Goal: Information Seeking & Learning: Check status

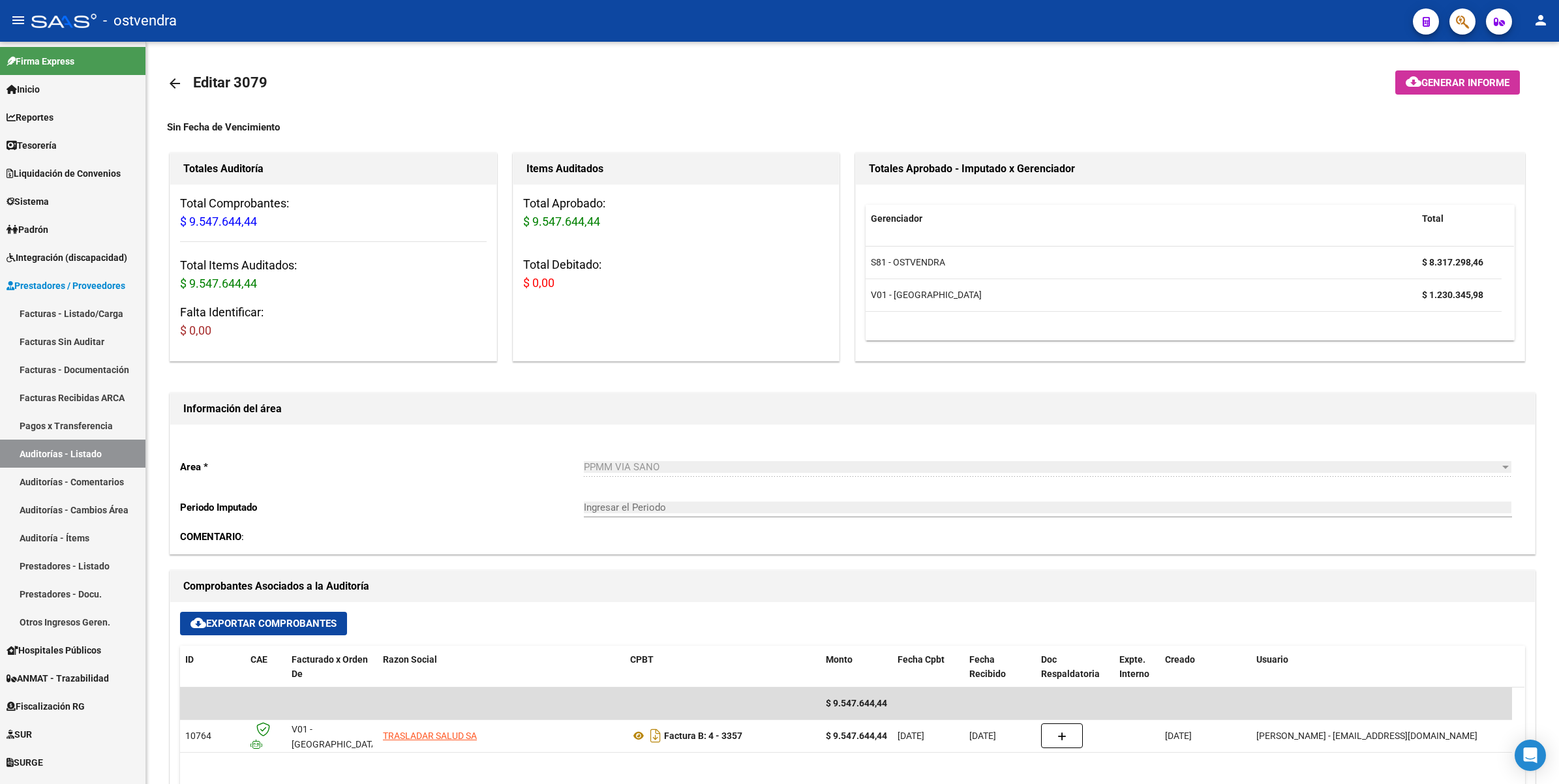
click at [1458, 12] on span "button" at bounding box center [1463, 22] width 13 height 27
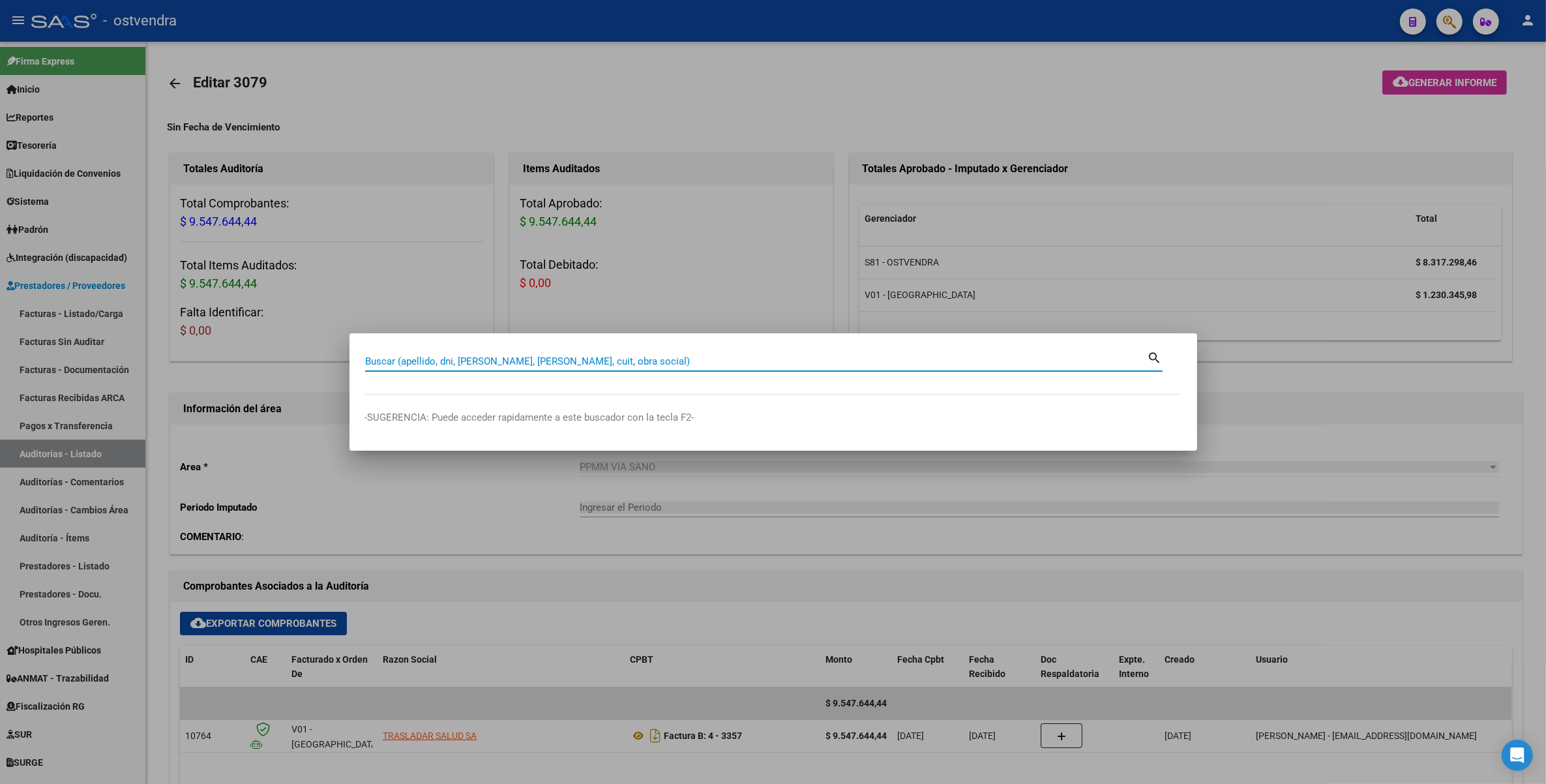
click at [731, 362] on input "Buscar (apellido, dni, [PERSON_NAME], [PERSON_NAME], cuit, obra social)" at bounding box center [756, 361] width 782 height 12
type input "30385148"
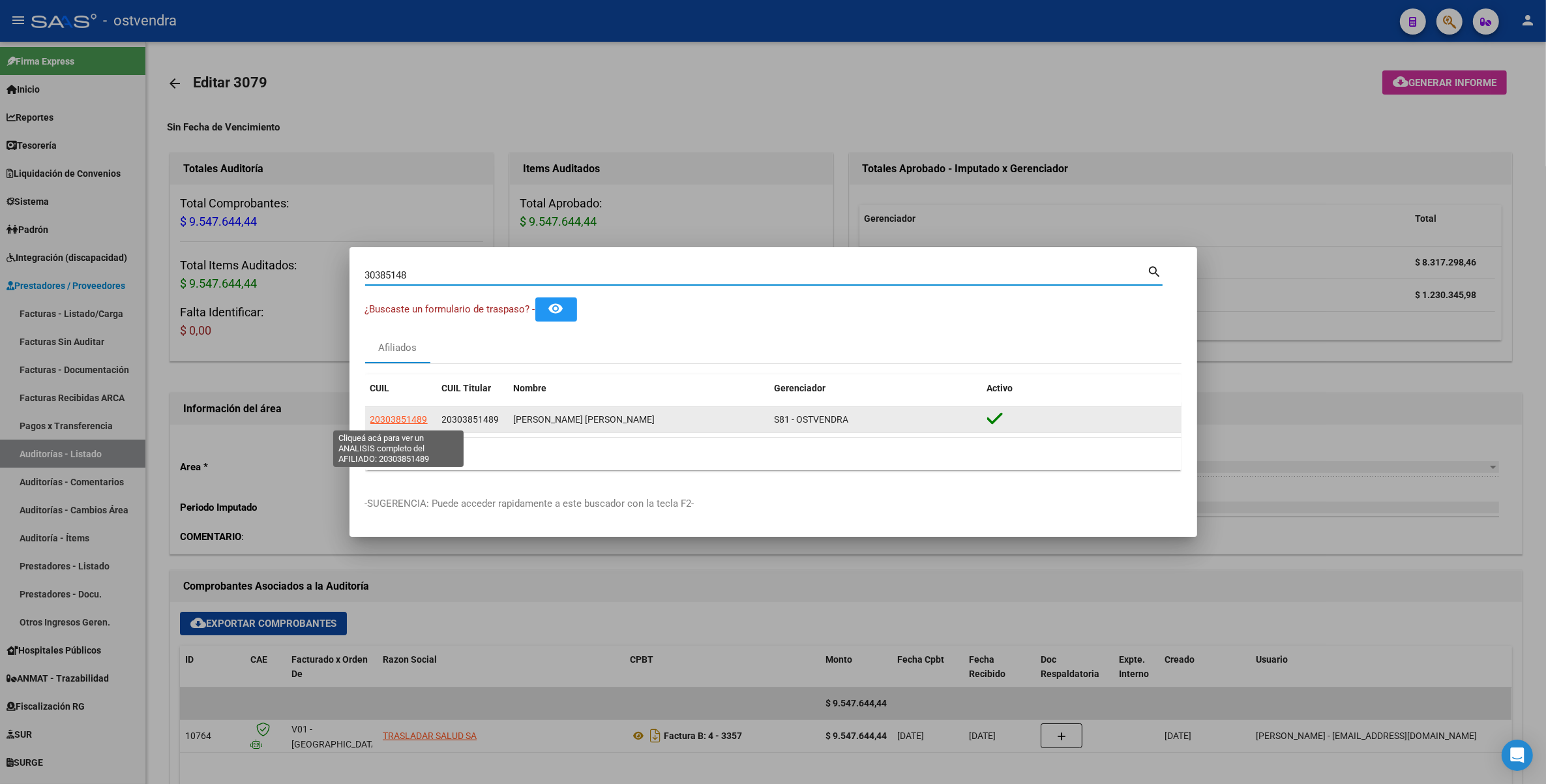
click at [405, 417] on span "20303851489" at bounding box center [399, 418] width 58 height 11
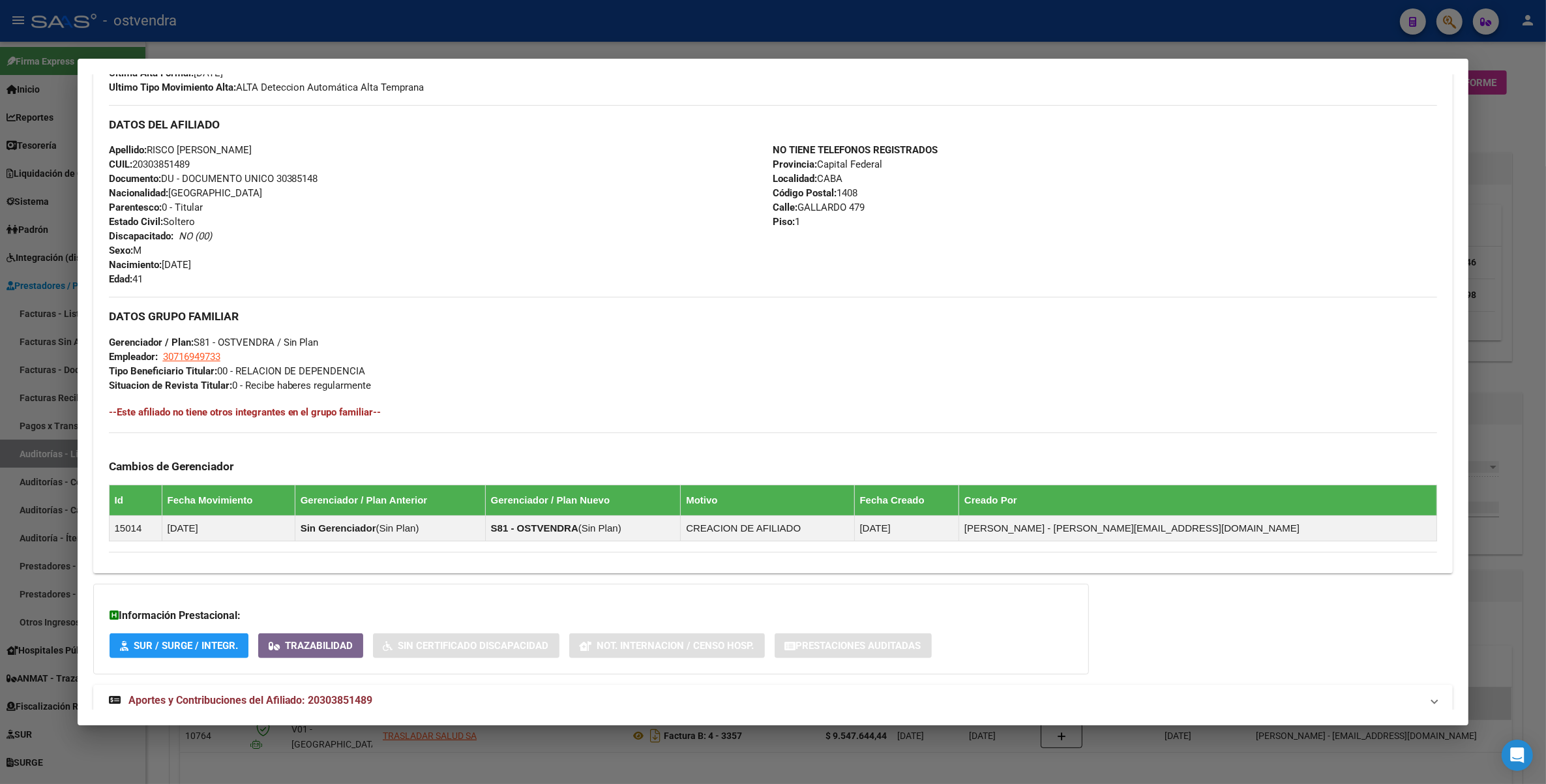
scroll to position [412, 0]
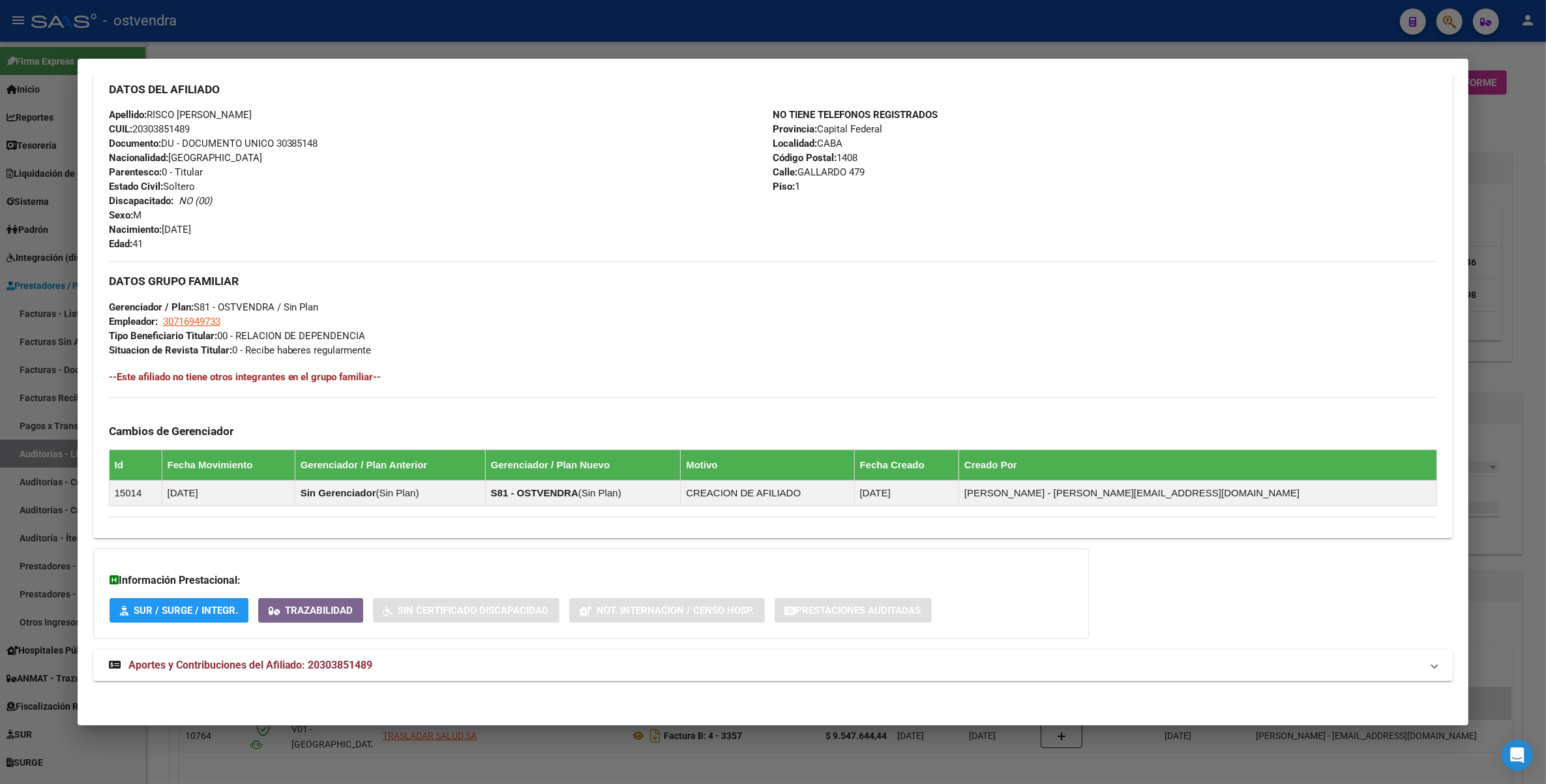
click at [229, 667] on span "Aportes y Contribuciones del Afiliado: 20303851489" at bounding box center [251, 664] width 244 height 13
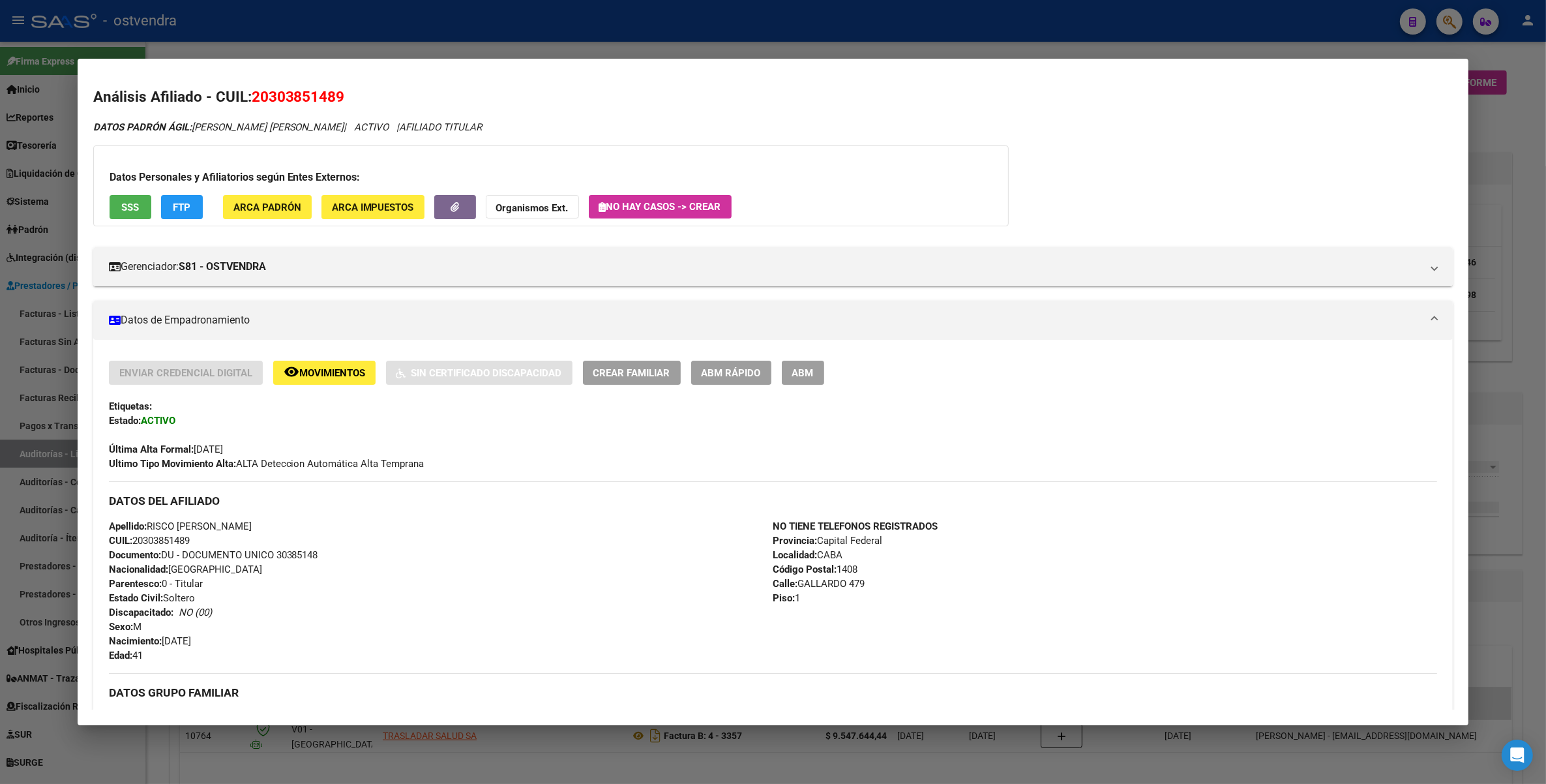
scroll to position [0, 0]
click at [1531, 119] on div at bounding box center [773, 392] width 1546 height 784
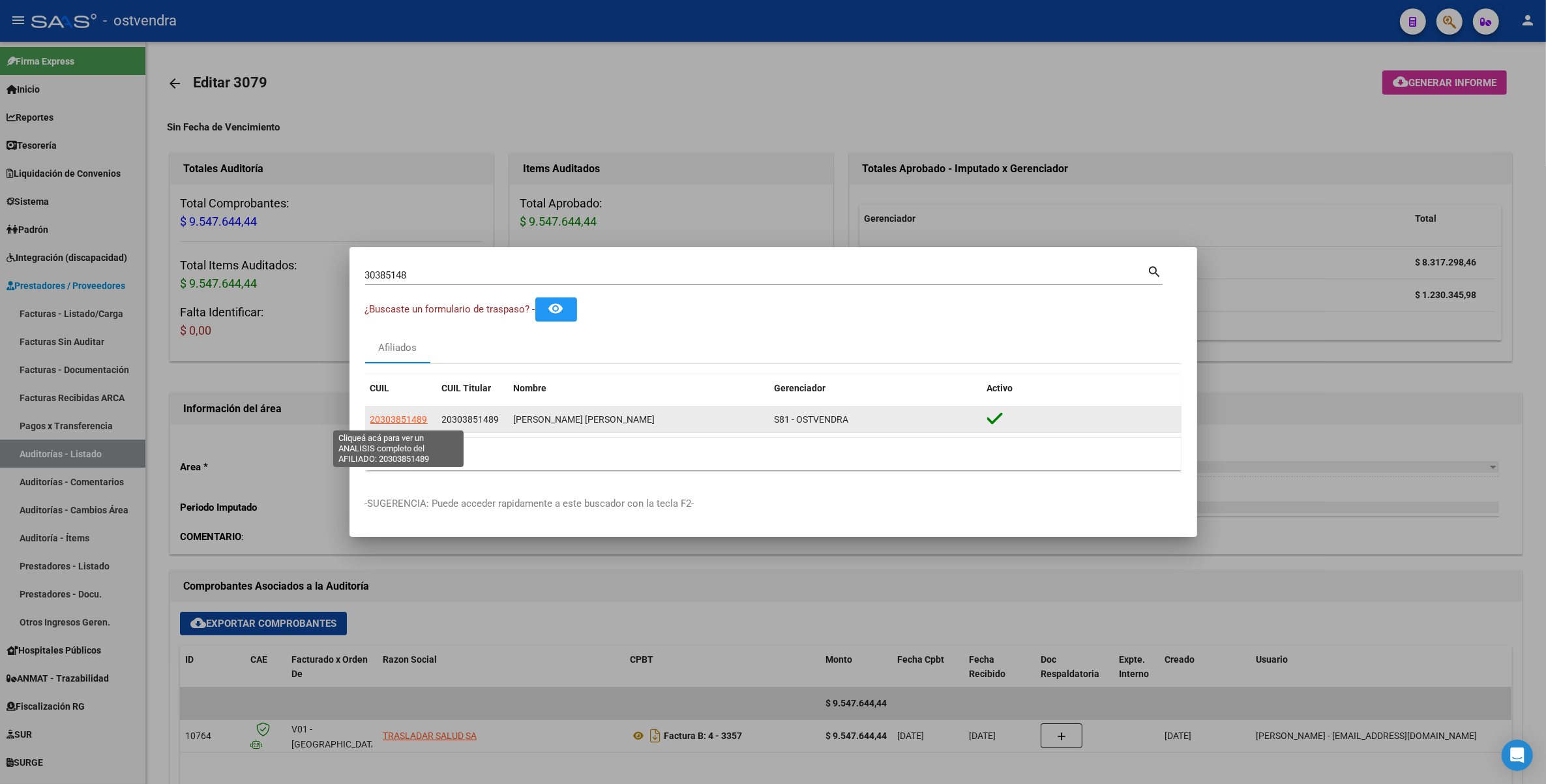
click at [390, 415] on span "20303851489" at bounding box center [399, 418] width 58 height 11
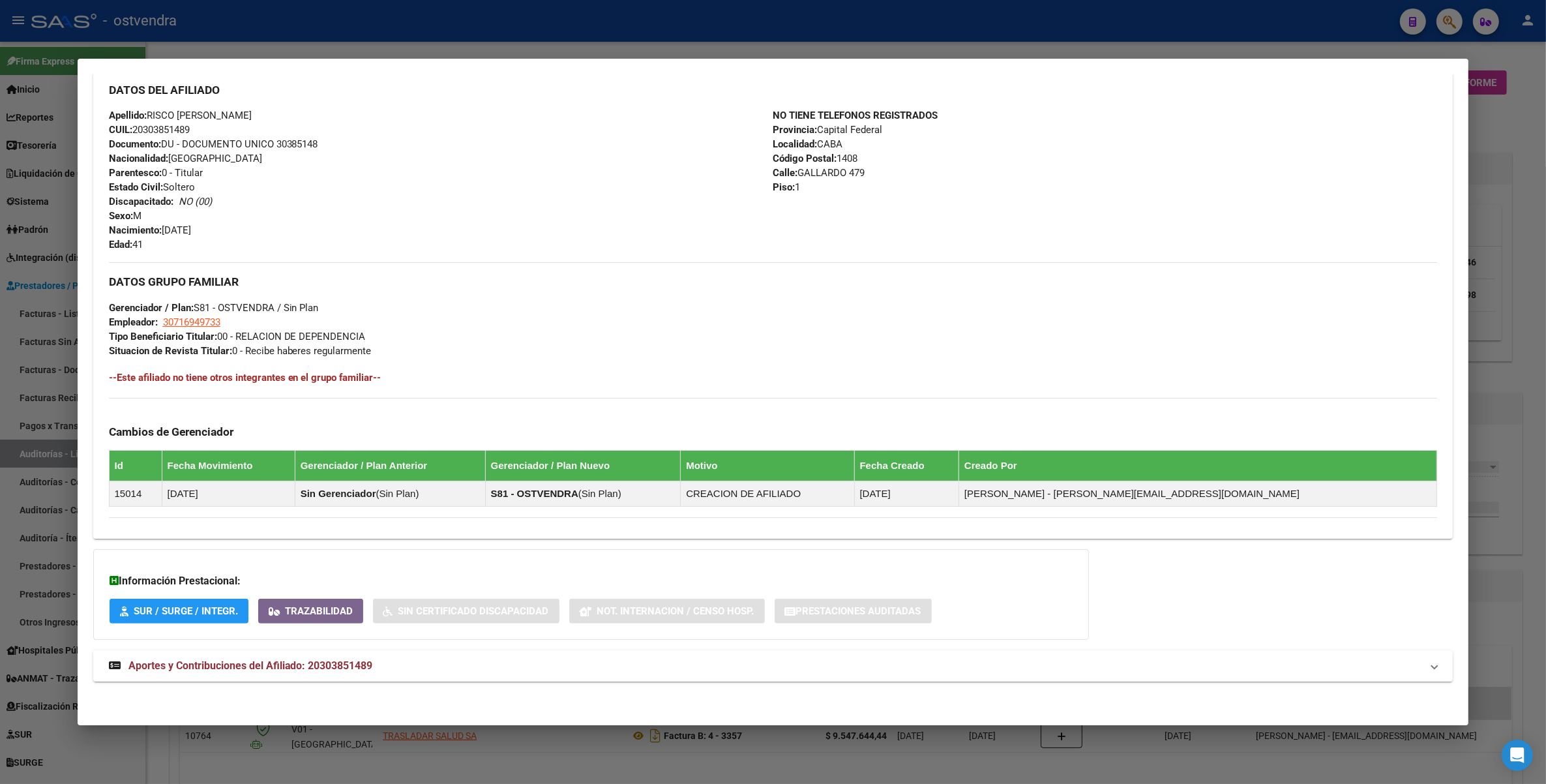
scroll to position [412, 0]
click at [191, 663] on span "Aportes y Contribuciones del Afiliado: 20303851489" at bounding box center [251, 664] width 244 height 13
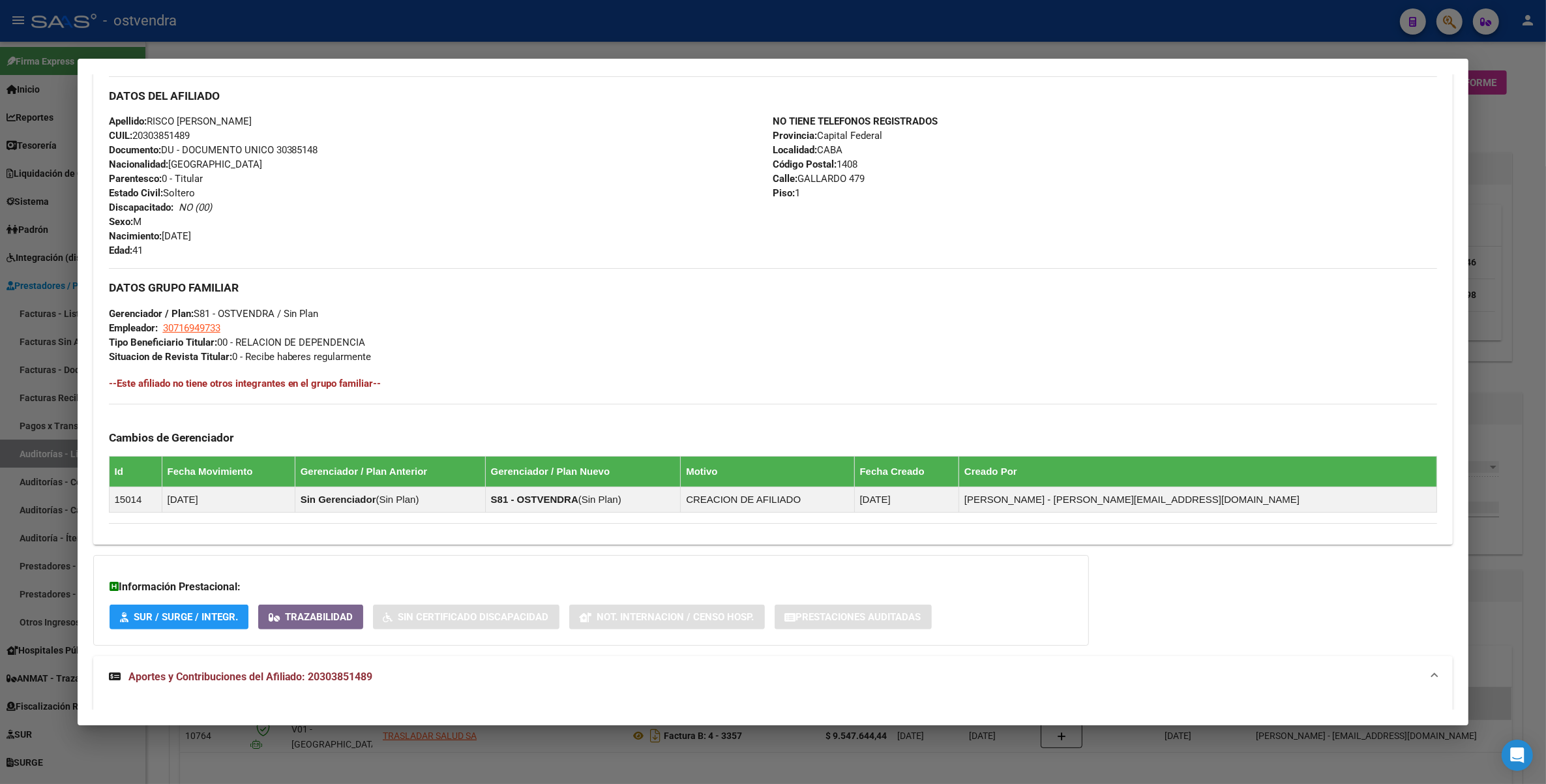
scroll to position [383, 0]
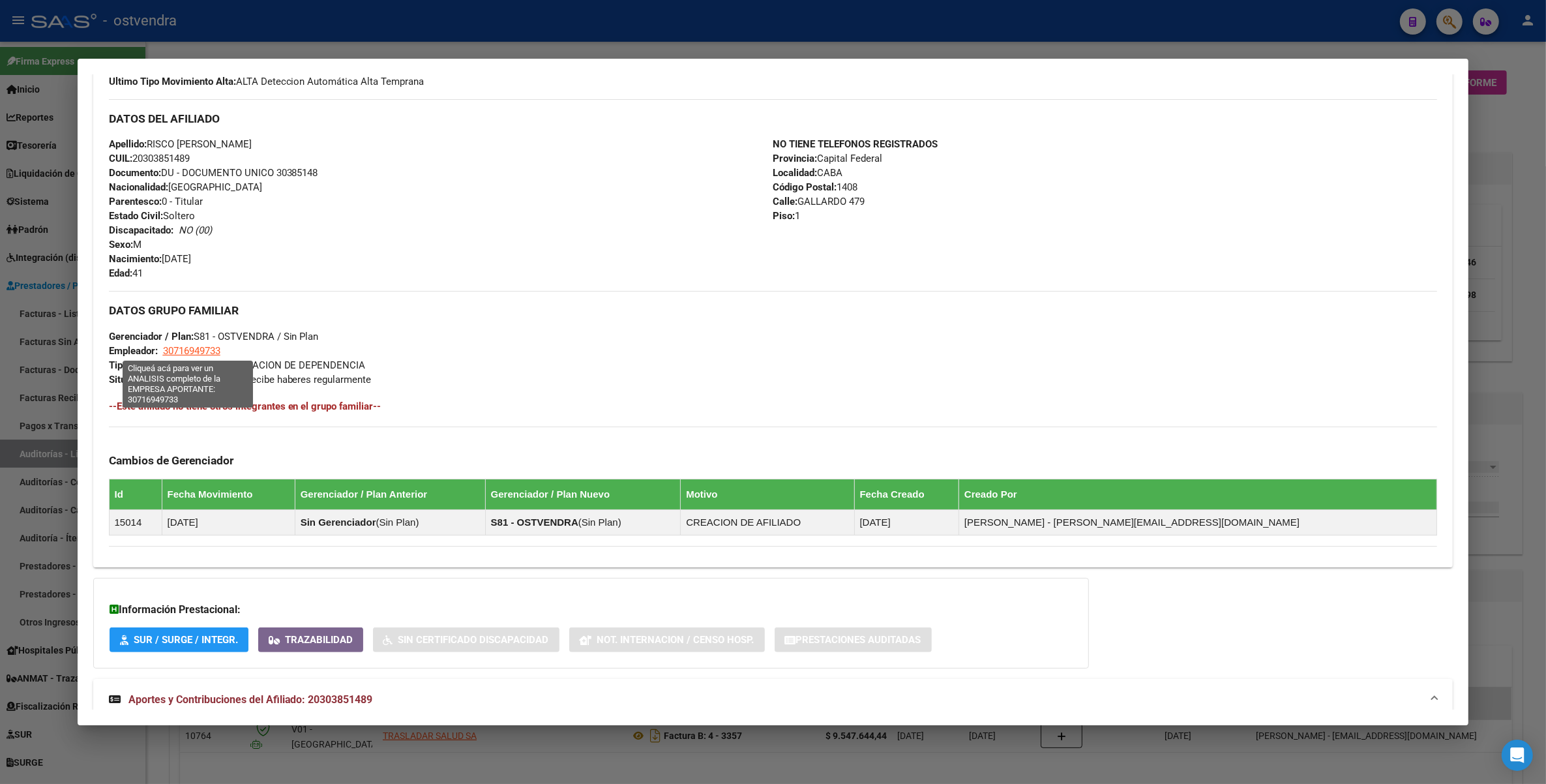
click at [171, 350] on span "30716949733" at bounding box center [191, 351] width 58 height 12
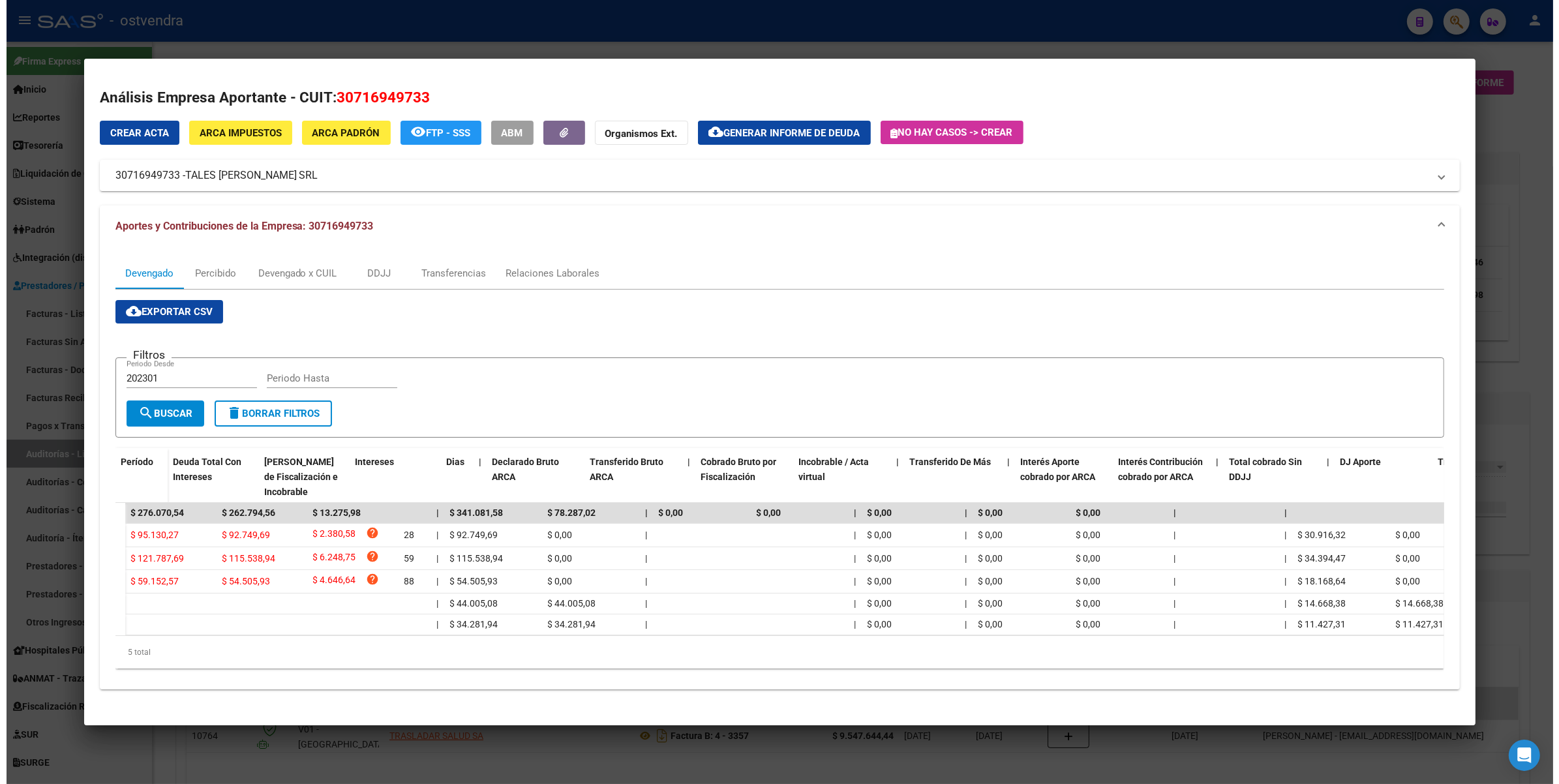
scroll to position [0, 0]
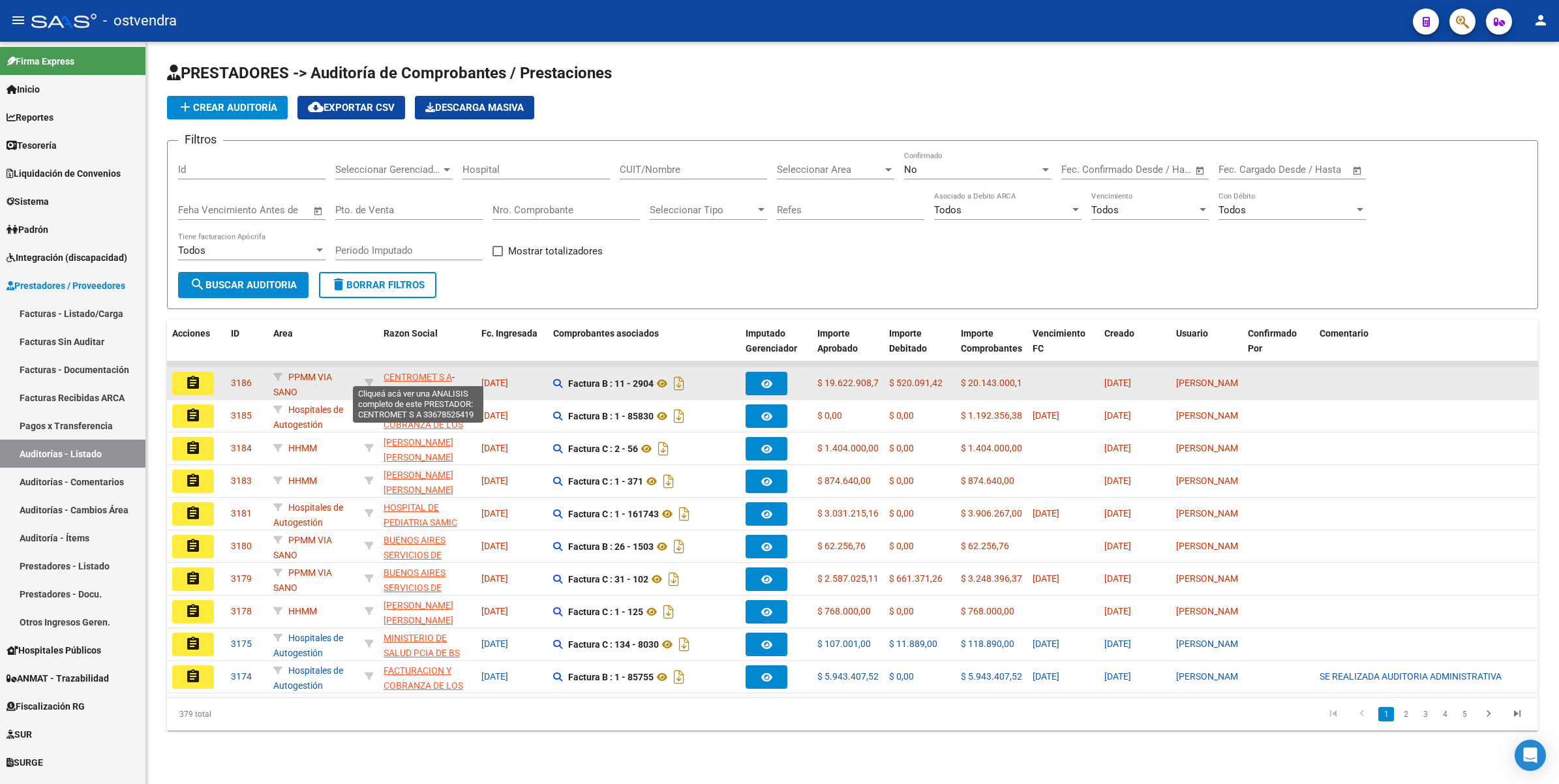
click at [424, 373] on span "CENTROMET S A" at bounding box center [417, 376] width 68 height 11
type textarea "33678525419"
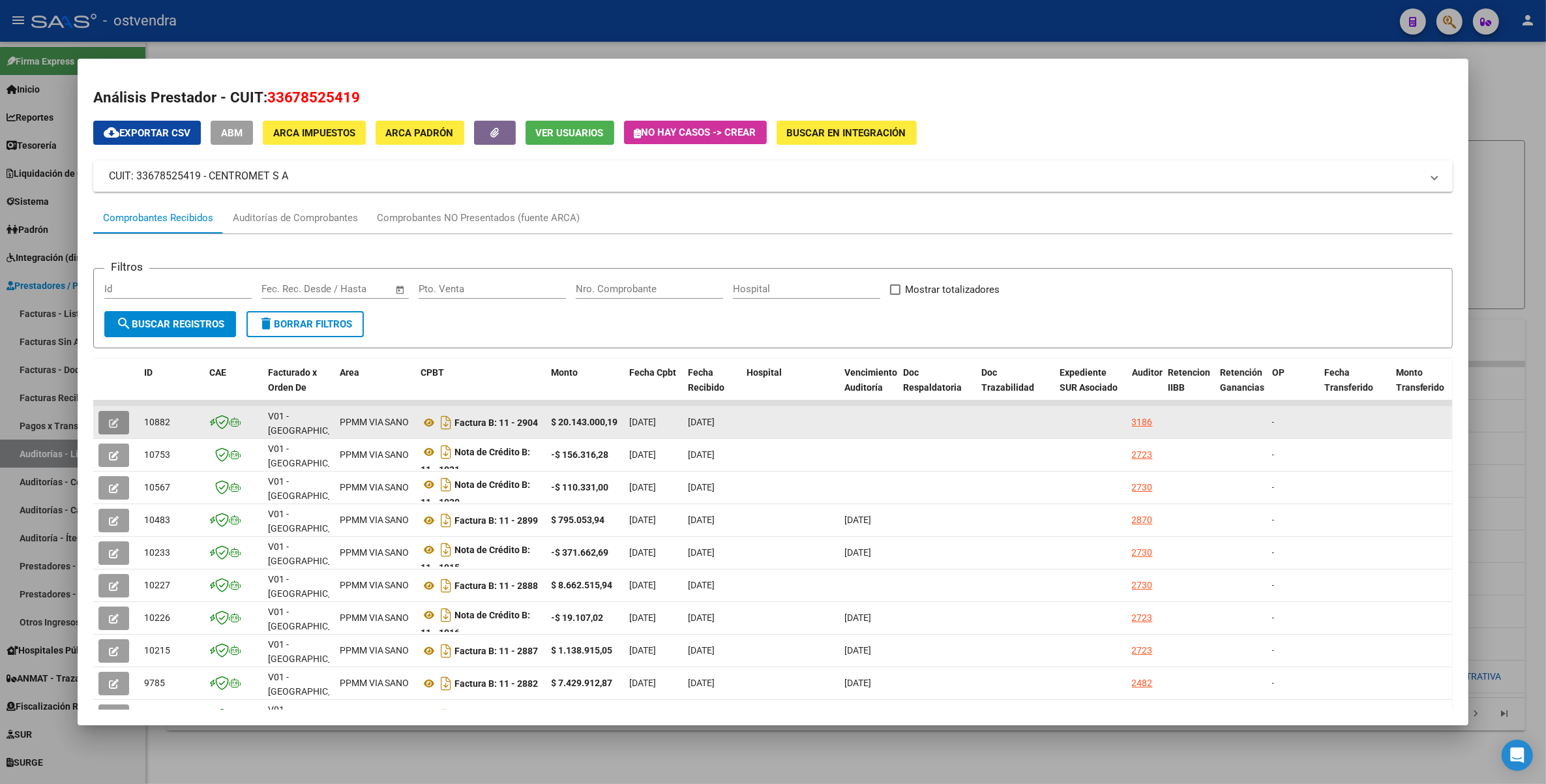
click at [110, 417] on icon "button" at bounding box center [114, 422] width 10 height 10
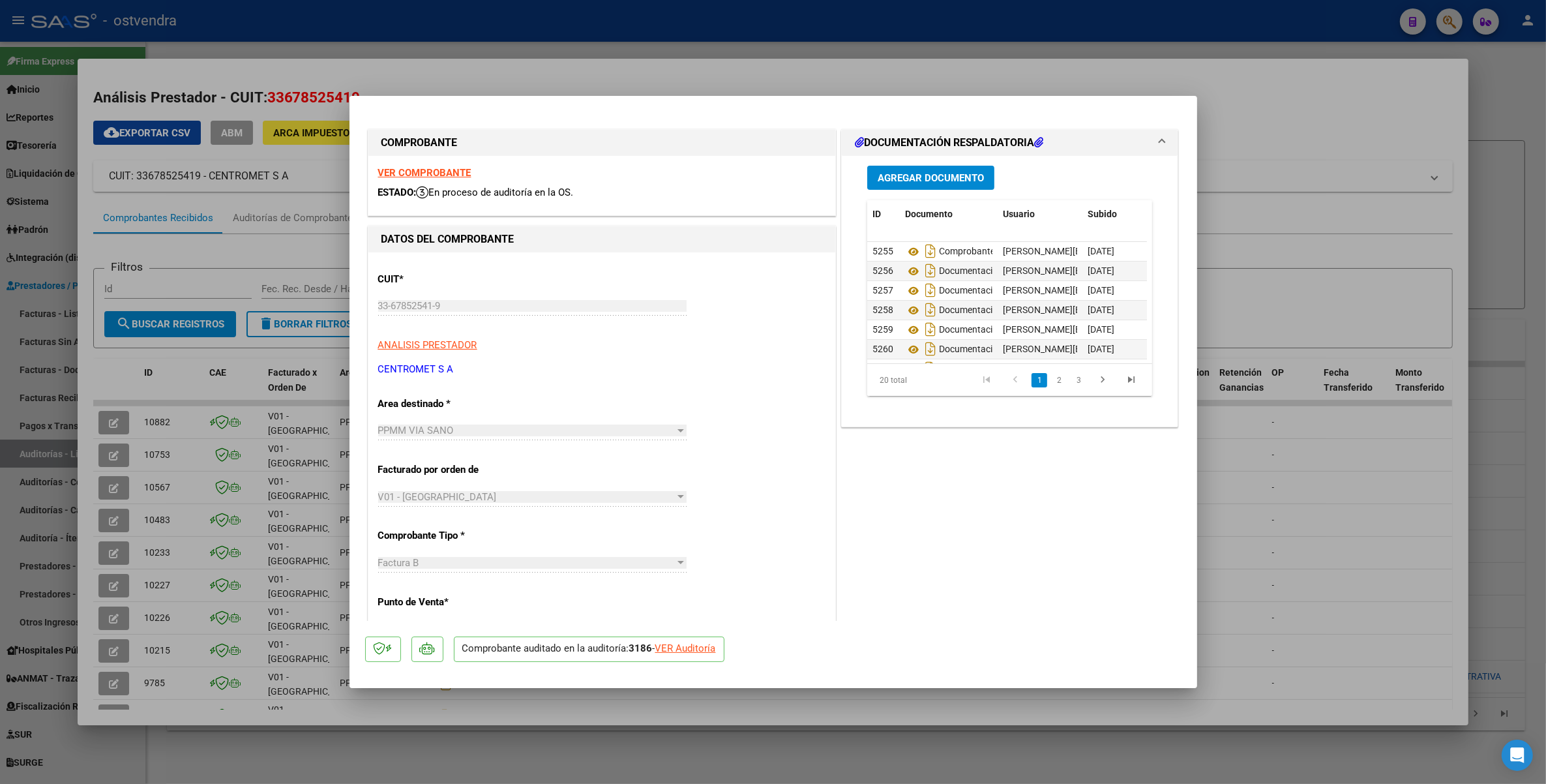
click at [1338, 113] on div at bounding box center [773, 392] width 1546 height 784
type input "$ 0,00"
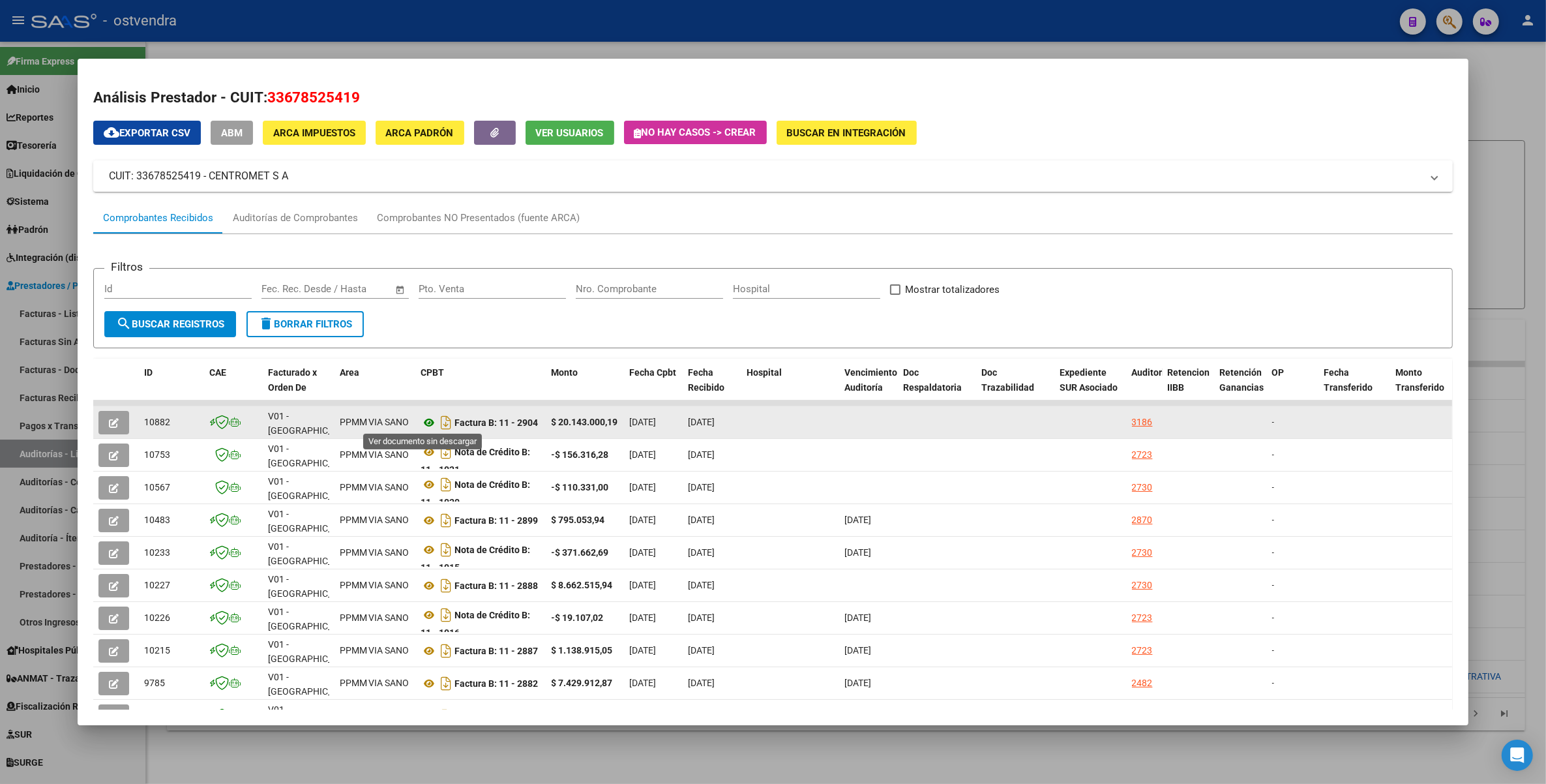
click at [424, 421] on icon at bounding box center [430, 422] width 17 height 15
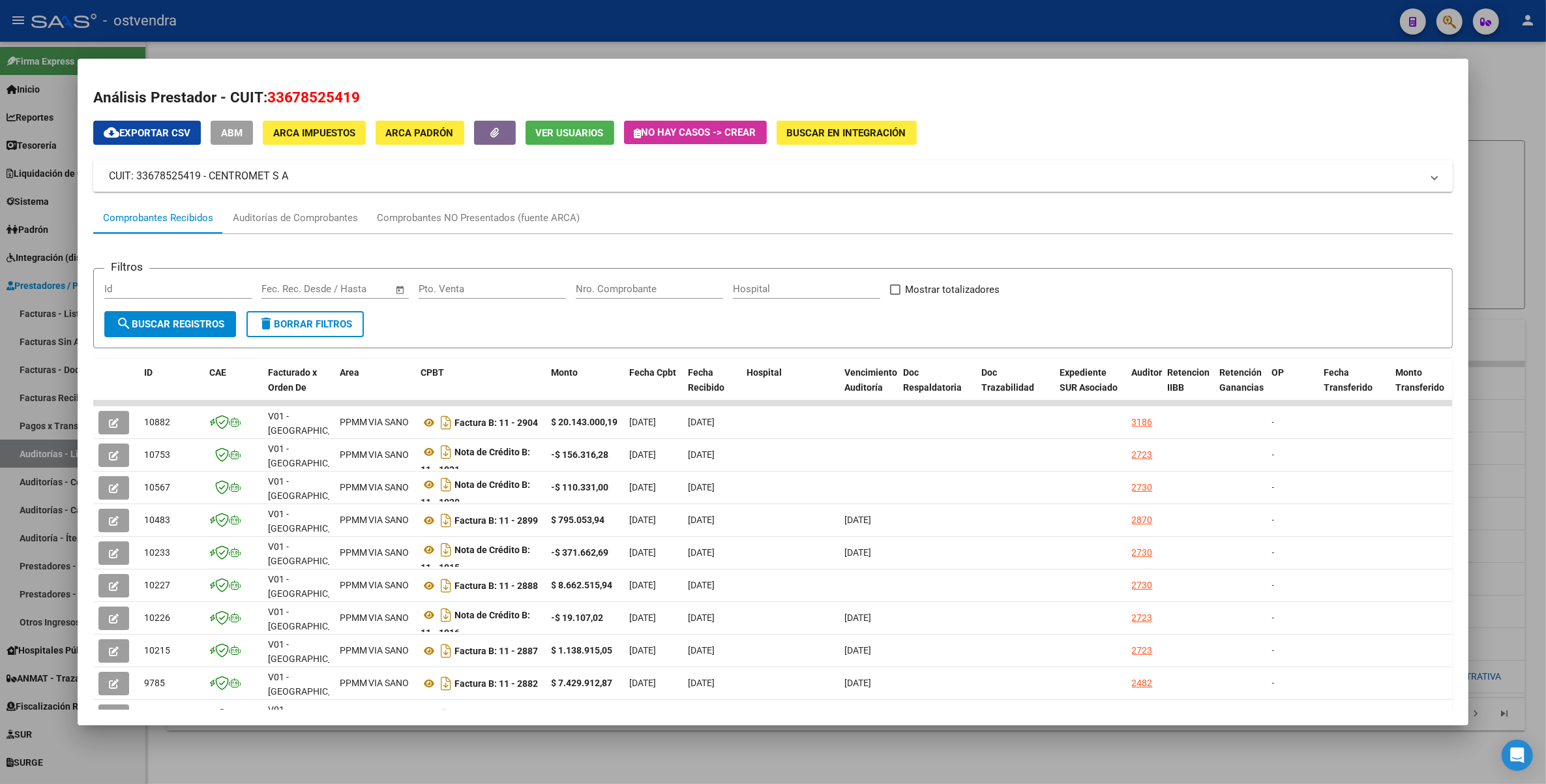
click at [548, 25] on div at bounding box center [773, 392] width 1546 height 784
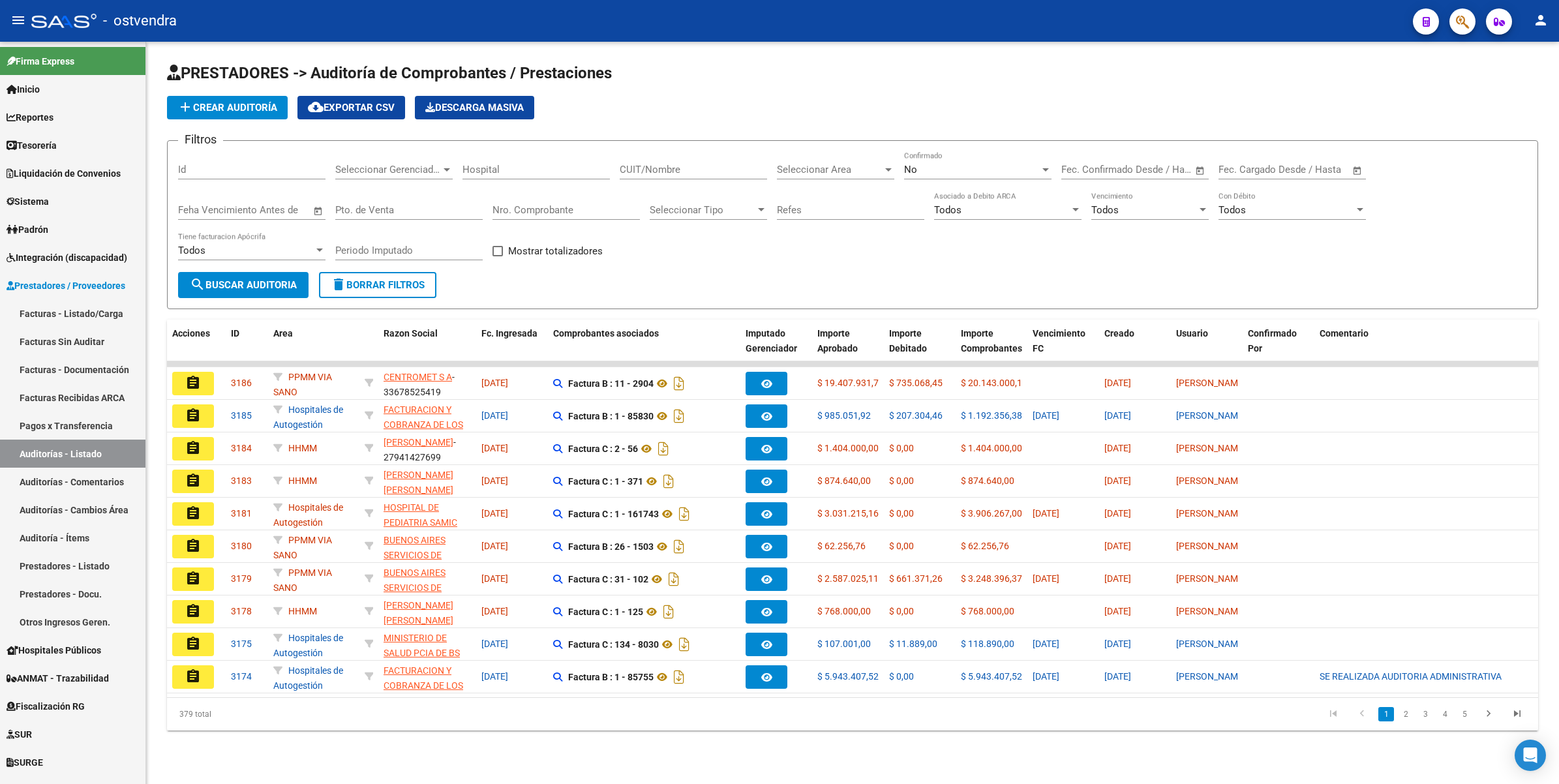
click at [1466, 20] on icon "button" at bounding box center [1463, 22] width 13 height 15
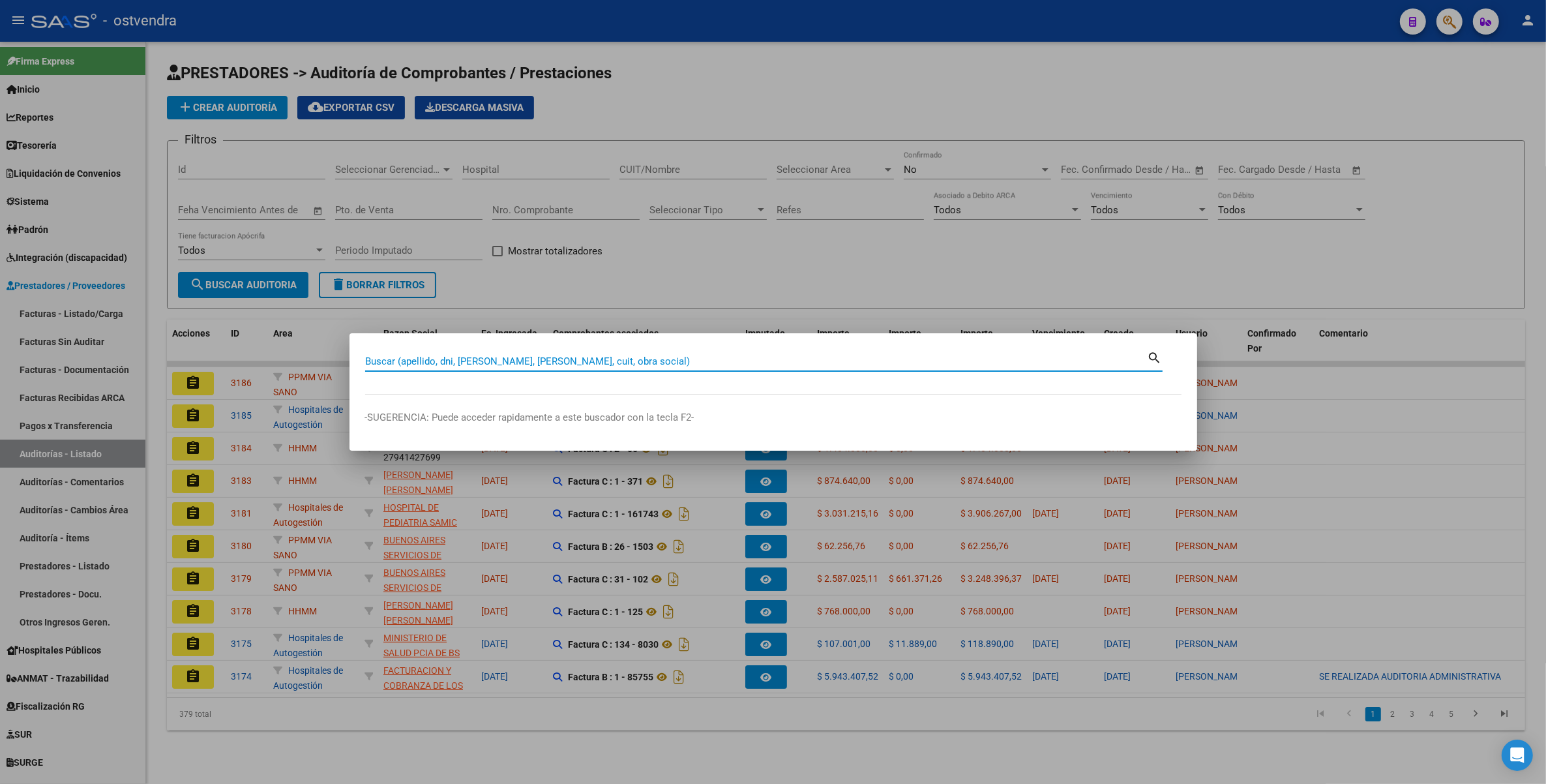
click at [681, 356] on input "Buscar (apellido, dni, [PERSON_NAME], [PERSON_NAME], cuit, obra social)" at bounding box center [756, 361] width 782 height 12
paste input "57473765"
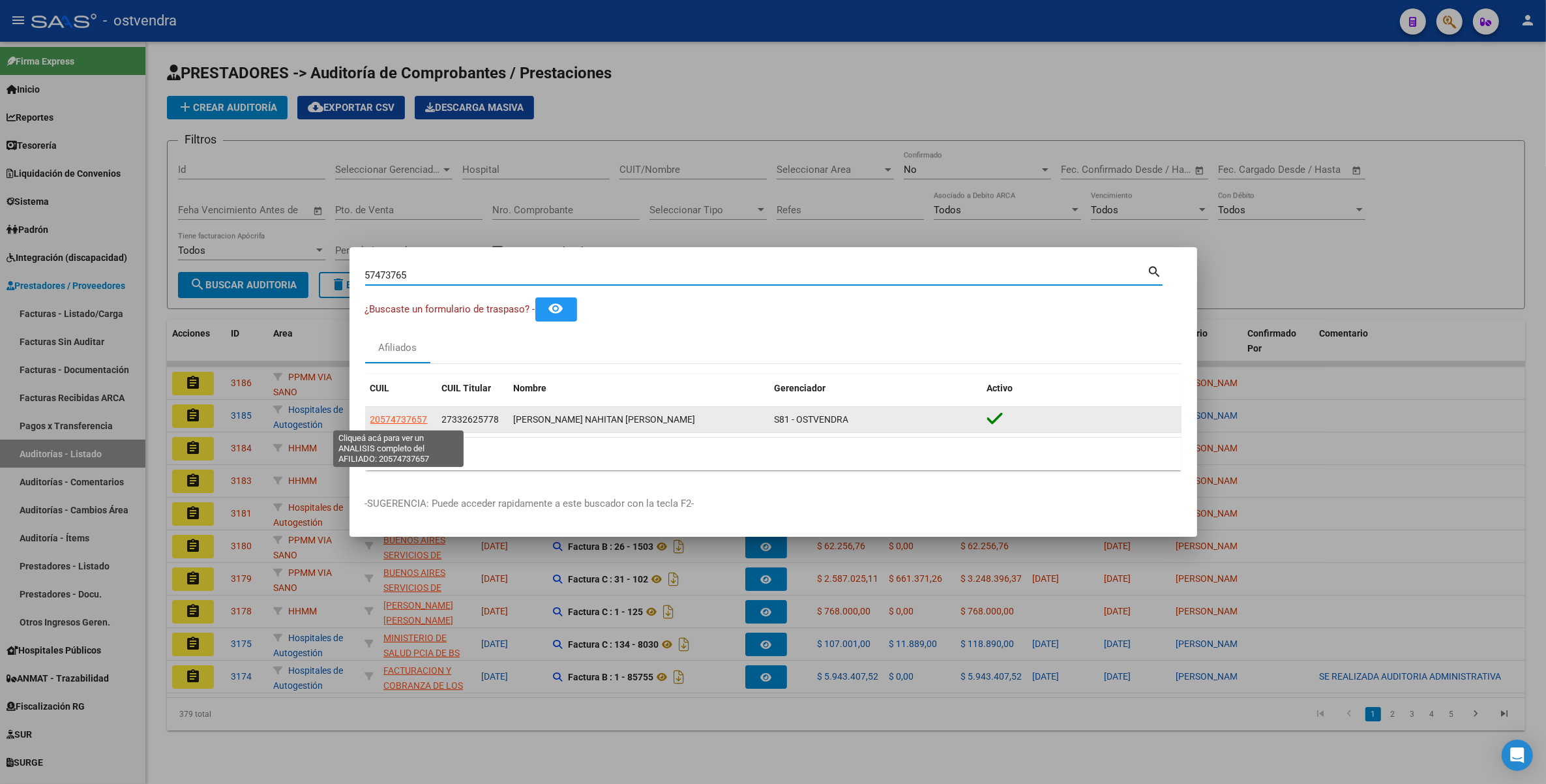
click at [399, 416] on span "20574737657" at bounding box center [399, 418] width 58 height 11
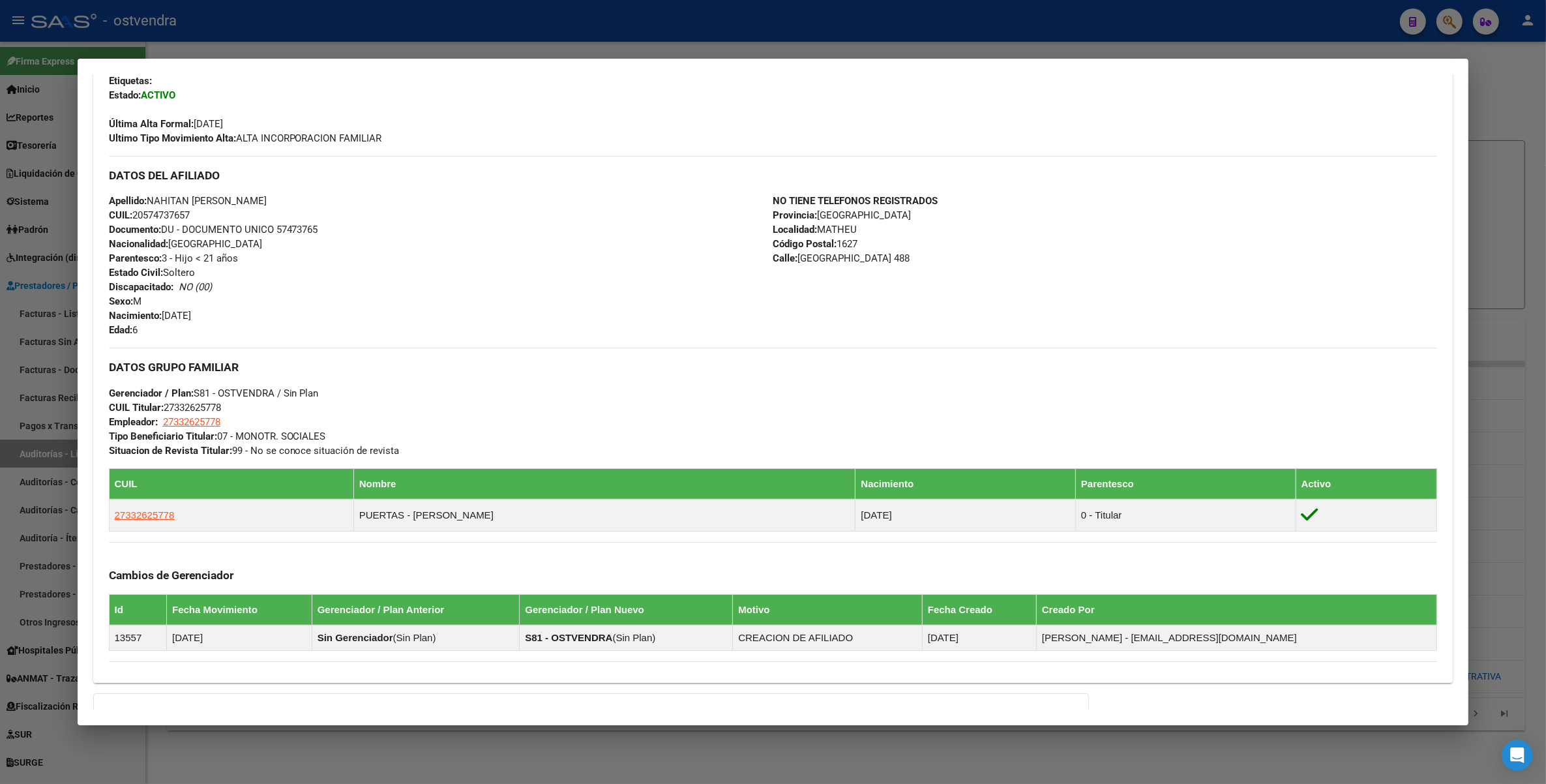
scroll to position [503, 0]
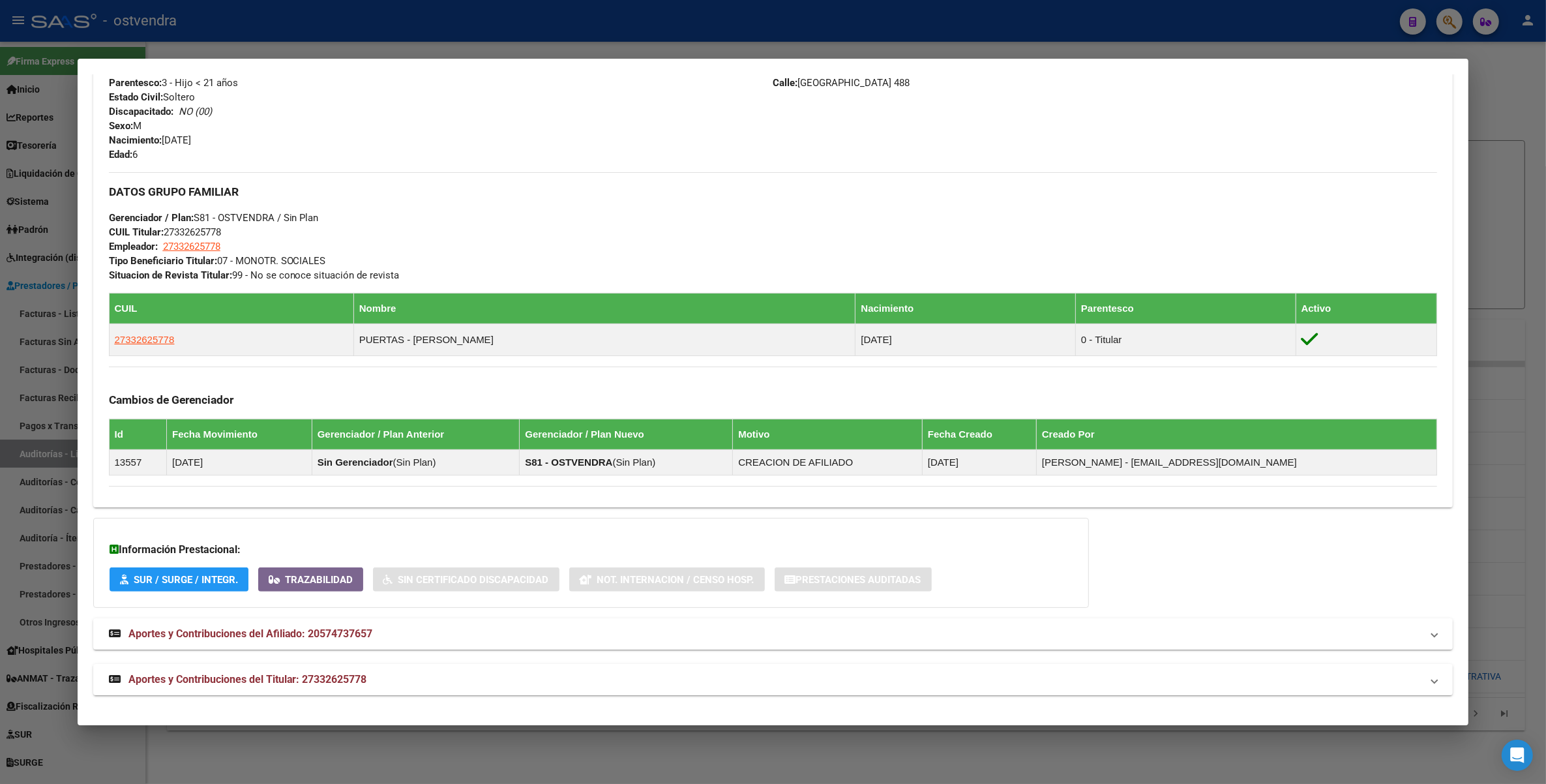
click at [1526, 119] on div at bounding box center [773, 392] width 1546 height 784
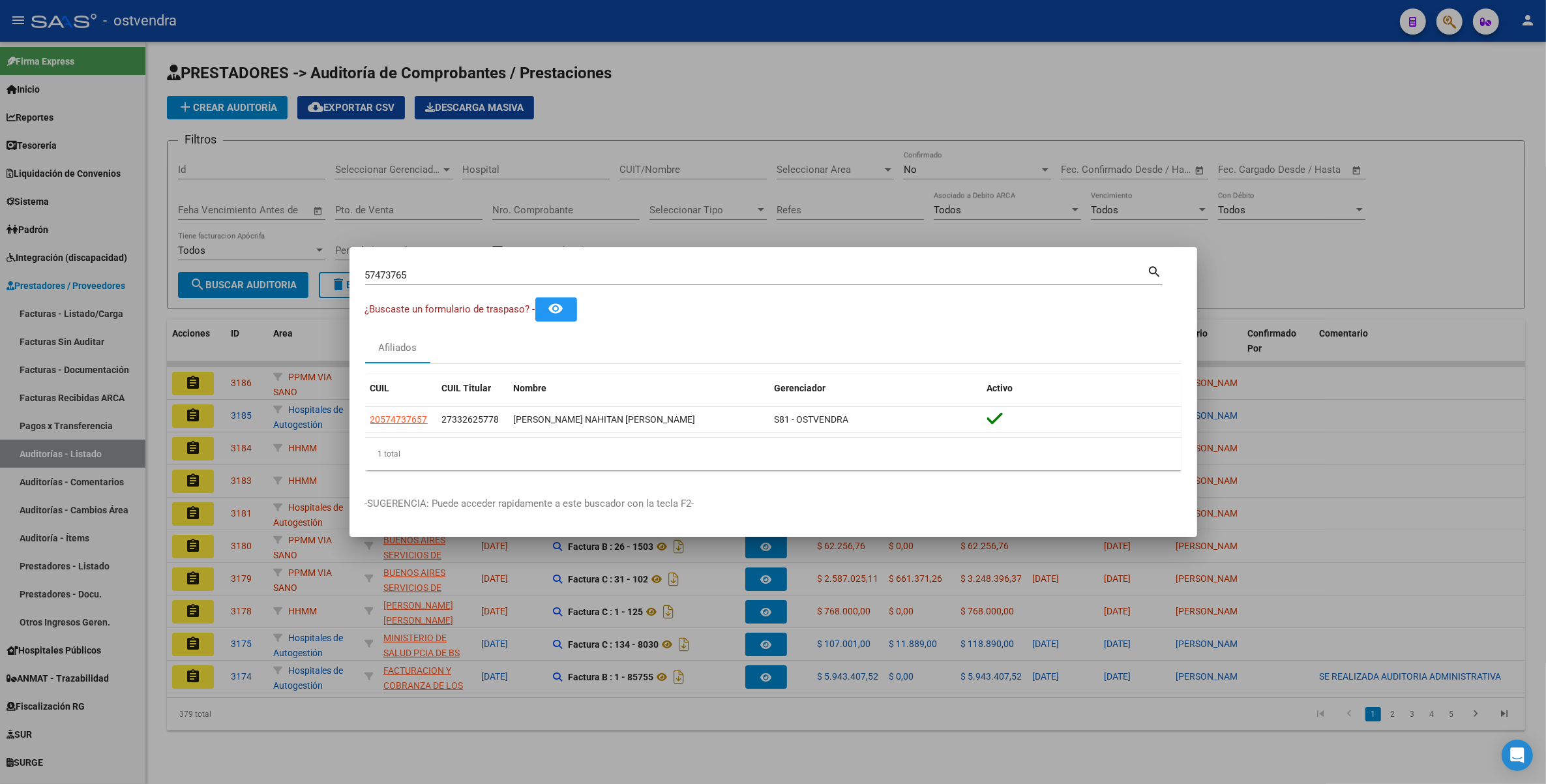
drag, startPoint x: 806, startPoint y: 258, endPoint x: 812, endPoint y: 282, distance: 24.7
click at [807, 258] on mat-dialog-container "57473765 Buscar (apellido, dni, cuil, nro traspaso, cuit, obra social) search ¿…" at bounding box center [773, 392] width 848 height 290
click at [817, 277] on input "57473765" at bounding box center [756, 275] width 782 height 12
type input "5"
paste input "10697905"
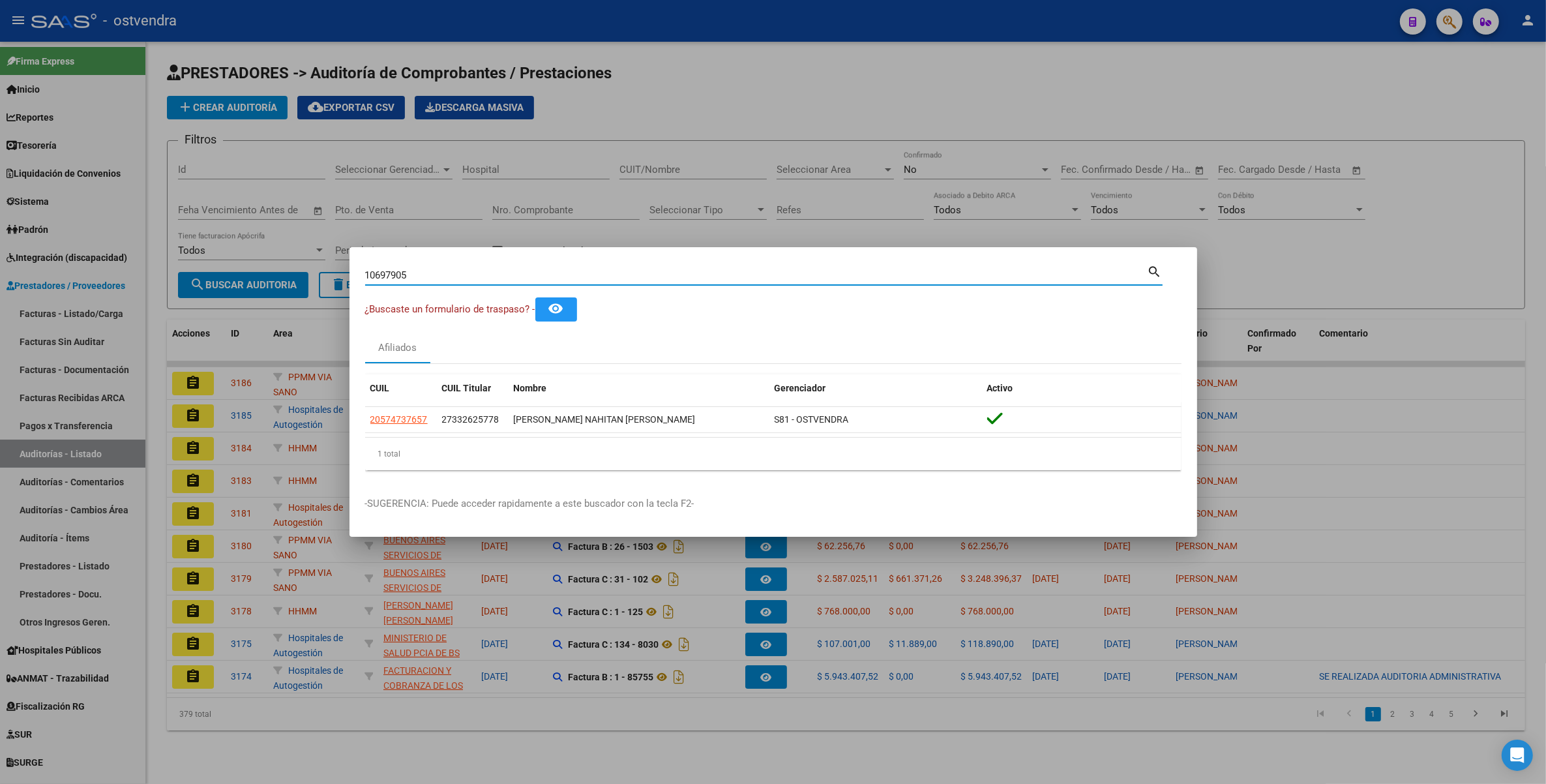
type input "10697905"
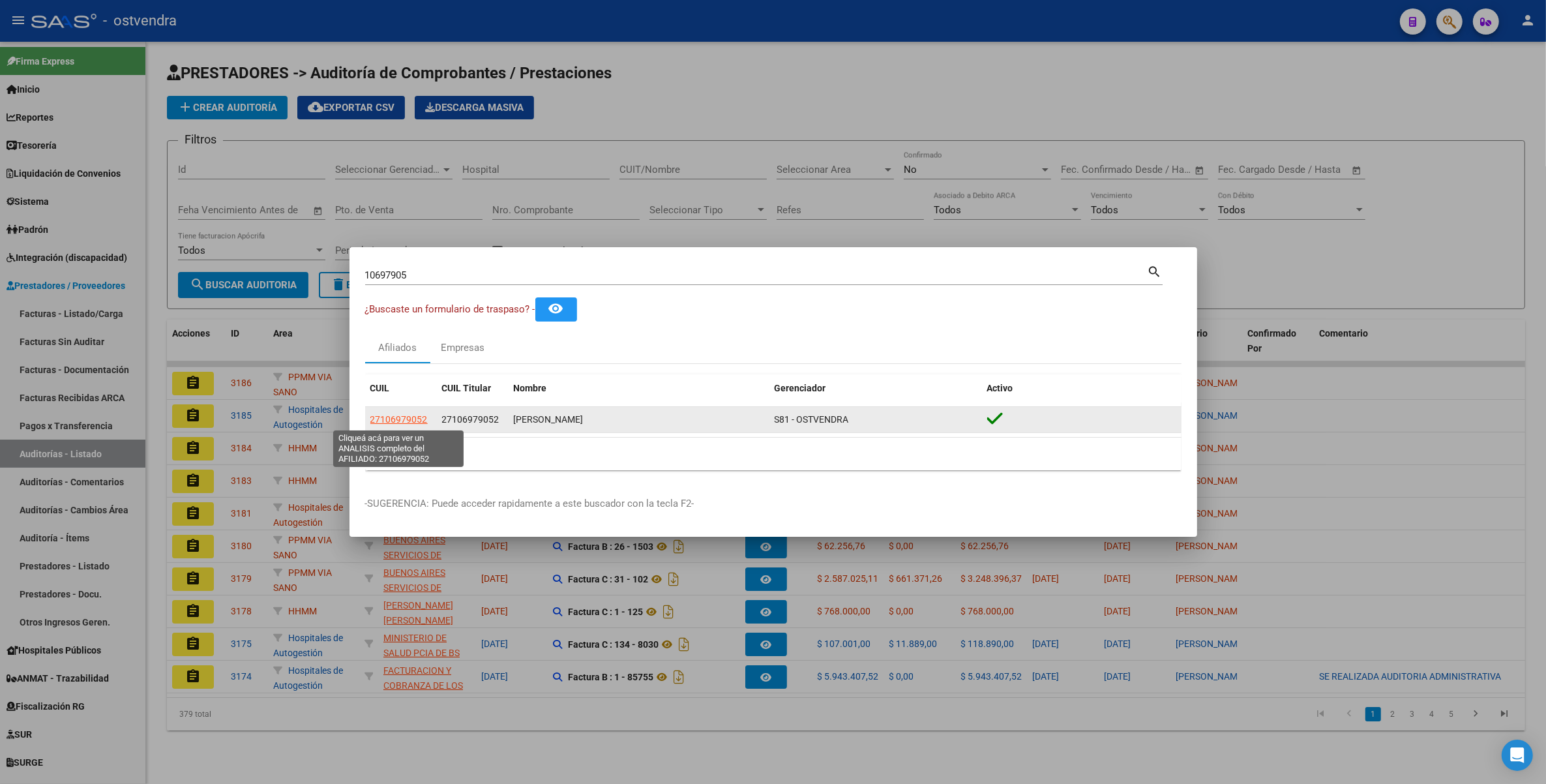
click at [412, 417] on span "27106979052" at bounding box center [399, 418] width 58 height 11
type textarea "27106979052"
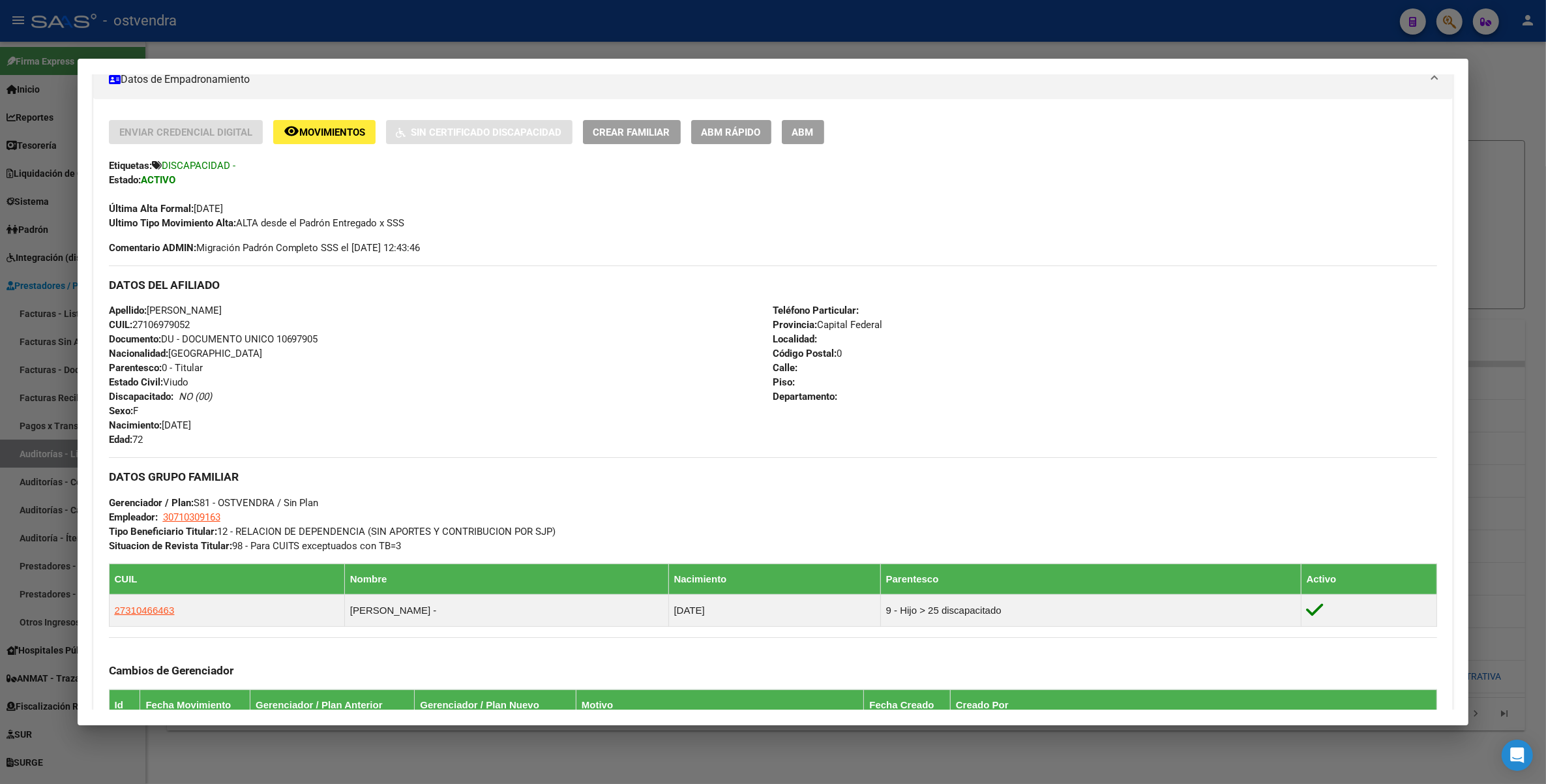
scroll to position [0, 0]
